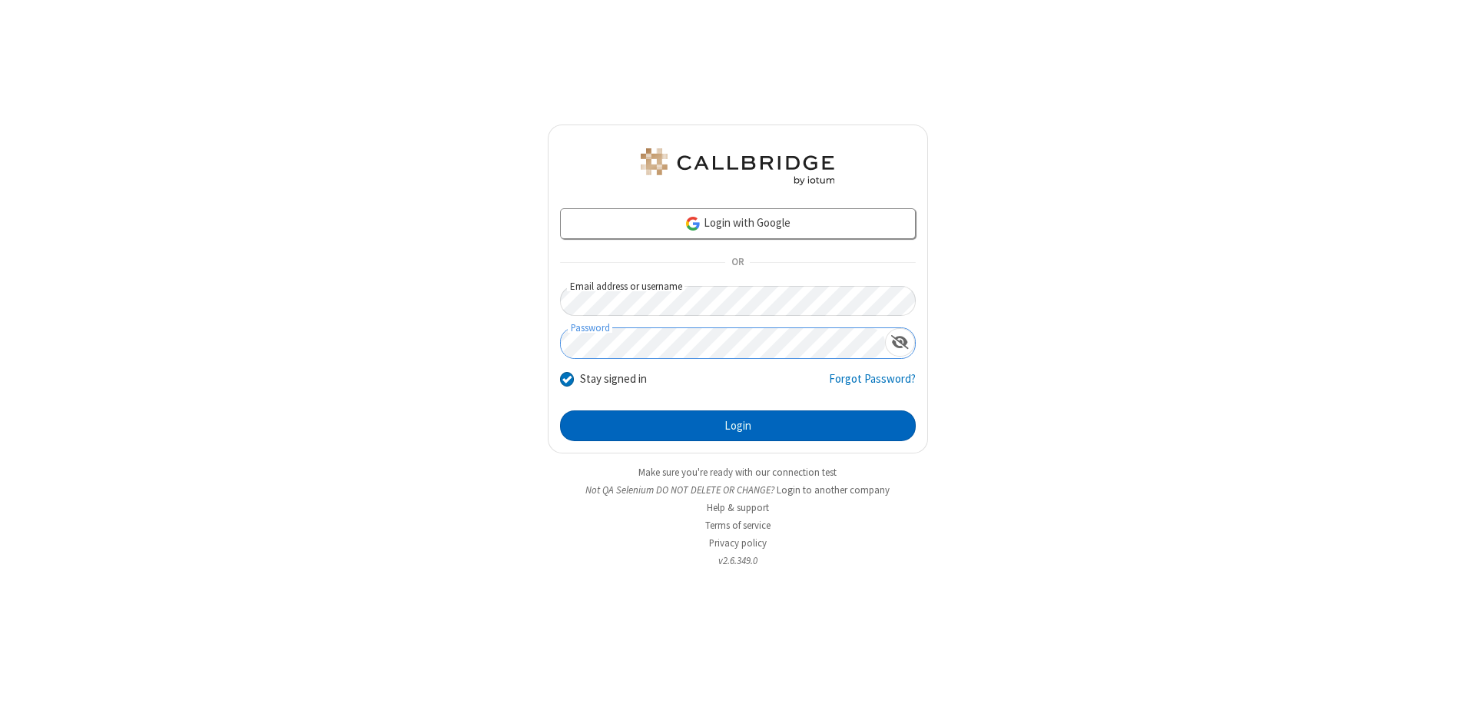
click at [738, 426] on button "Login" at bounding box center [738, 425] width 356 height 31
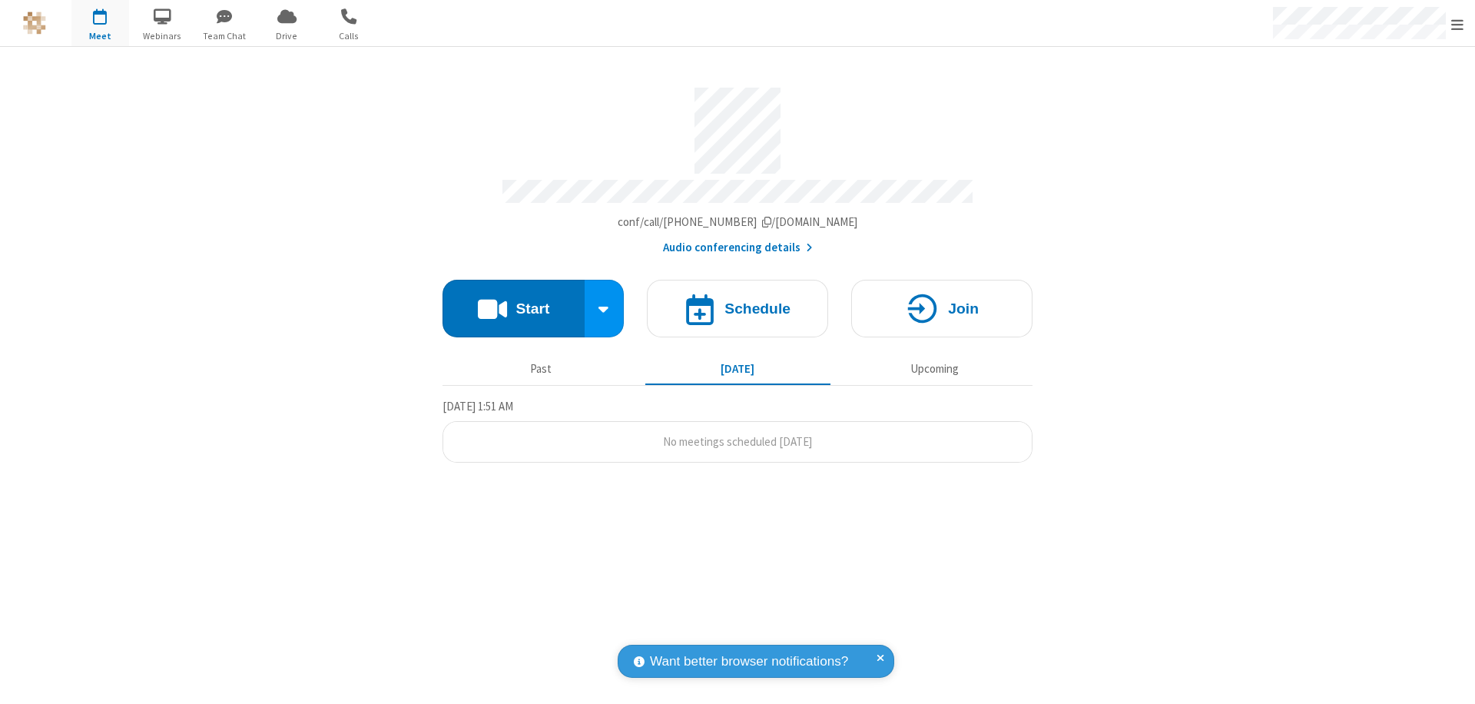
click at [1458, 24] on span "Open menu" at bounding box center [1457, 24] width 12 height 15
click at [1368, 102] on div "Settings" at bounding box center [1368, 102] width 214 height 41
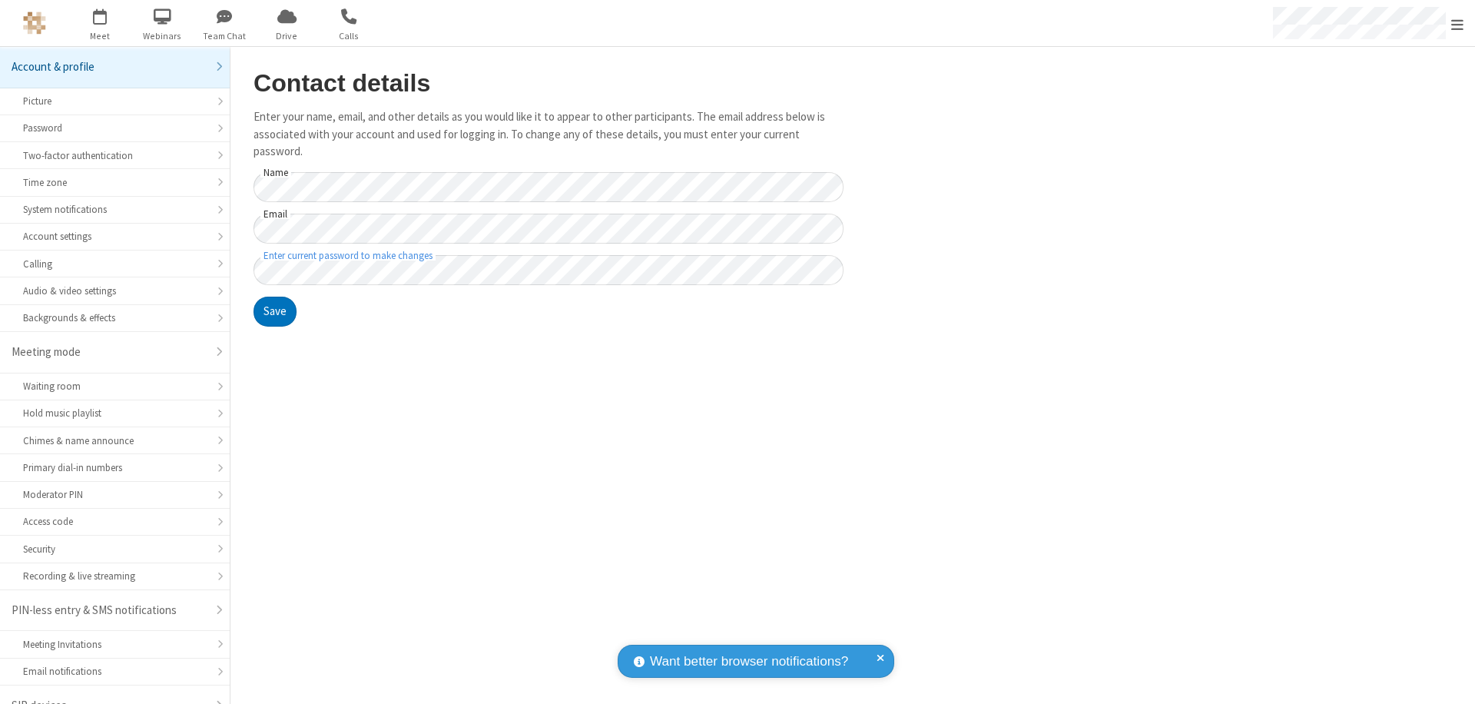
scroll to position [22, 0]
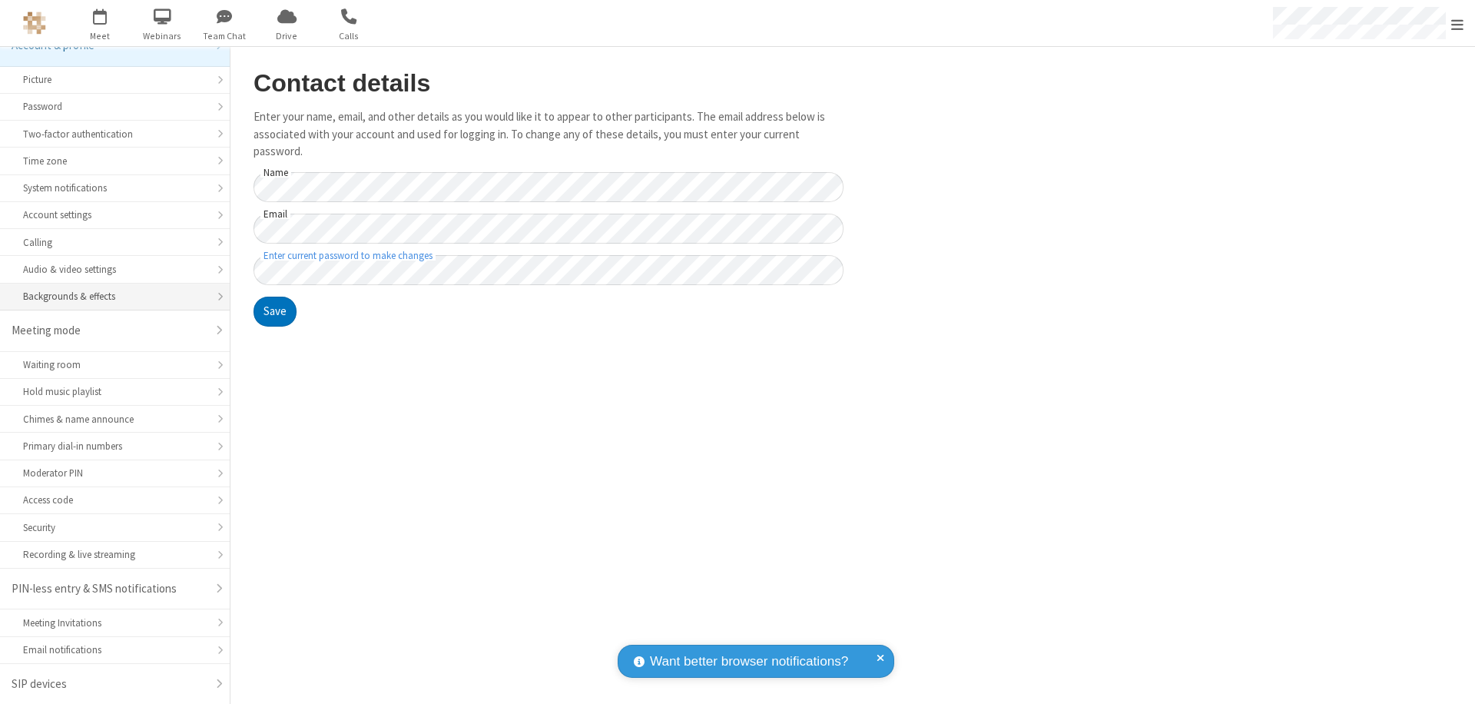
click at [109, 297] on div "Backgrounds & effects" at bounding box center [115, 296] width 184 height 15
